Goal: Information Seeking & Learning: Learn about a topic

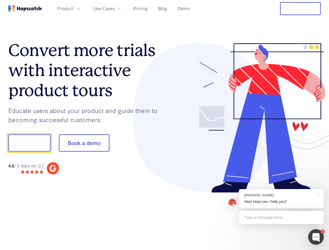
click at [165, 125] on div at bounding box center [243, 118] width 156 height 150
click at [73, 8] on span "Product" at bounding box center [65, 8] width 16 height 7
click at [115, 8] on span "Use Cases" at bounding box center [103, 8] width 21 height 7
click at [300, 9] on button "Free Trial" at bounding box center [300, 8] width 41 height 13
click at [29, 143] on button "Show me!" at bounding box center [29, 142] width 42 height 17
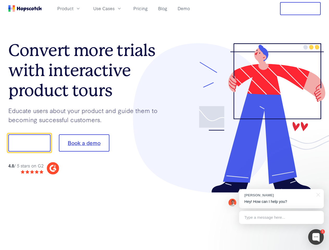
click at [84, 143] on button "Book a demo" at bounding box center [84, 142] width 51 height 17
click at [316, 237] on div at bounding box center [316, 237] width 16 height 16
click at [281, 199] on div "[PERSON_NAME] Hey! How can I help you?" at bounding box center [281, 198] width 85 height 19
click at [317, 194] on div at bounding box center [317, 194] width 13 height 11
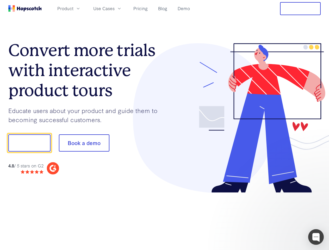
click at [281, 218] on div at bounding box center [275, 142] width 98 height 174
